Goal: Entertainment & Leisure: Consume media (video, audio)

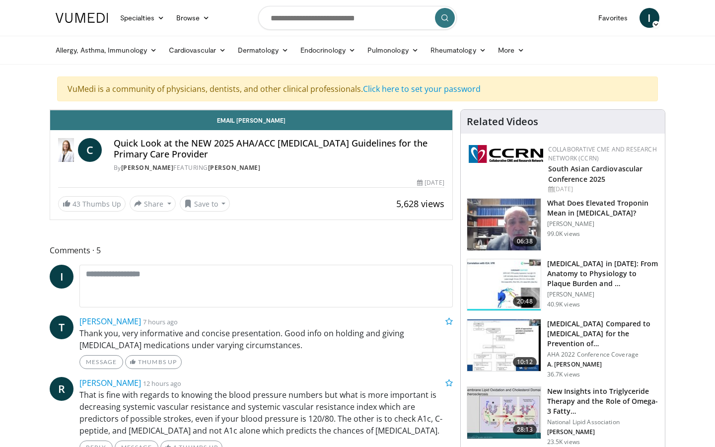
click at [434, 110] on div "20 seconds Tap to unmute" at bounding box center [251, 110] width 402 height 0
click at [265, 124] on icon "Video Player" at bounding box center [251, 110] width 28 height 28
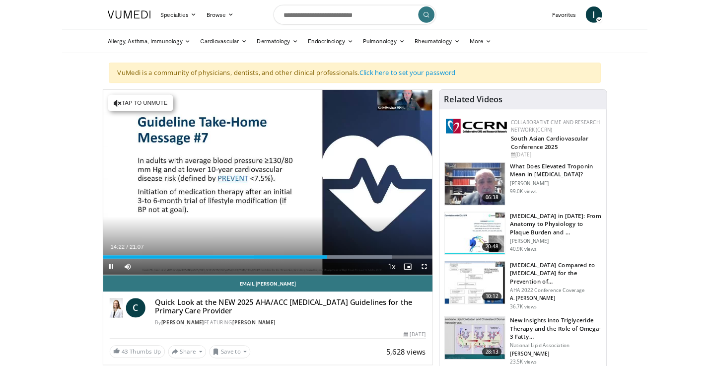
scroll to position [29, 0]
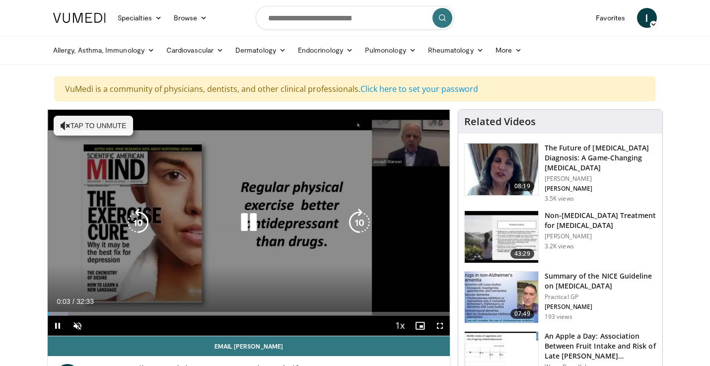
click at [247, 222] on icon "Video Player" at bounding box center [249, 223] width 28 height 28
click at [252, 223] on icon "Video Player" at bounding box center [249, 223] width 28 height 28
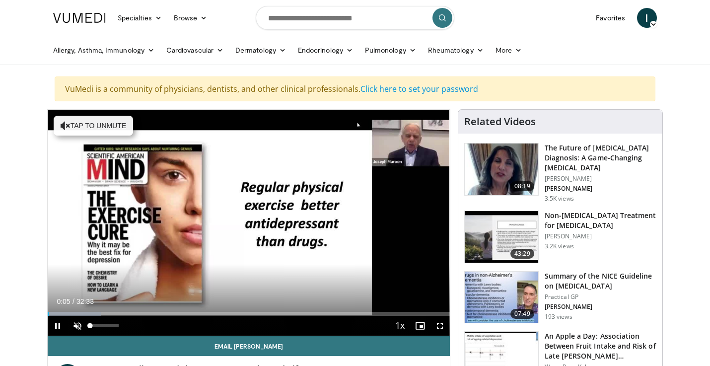
click at [77, 325] on span "Video Player" at bounding box center [78, 326] width 20 height 20
click at [441, 327] on span "Video Player" at bounding box center [440, 326] width 20 height 20
